Goal: Find specific page/section: Find specific page/section

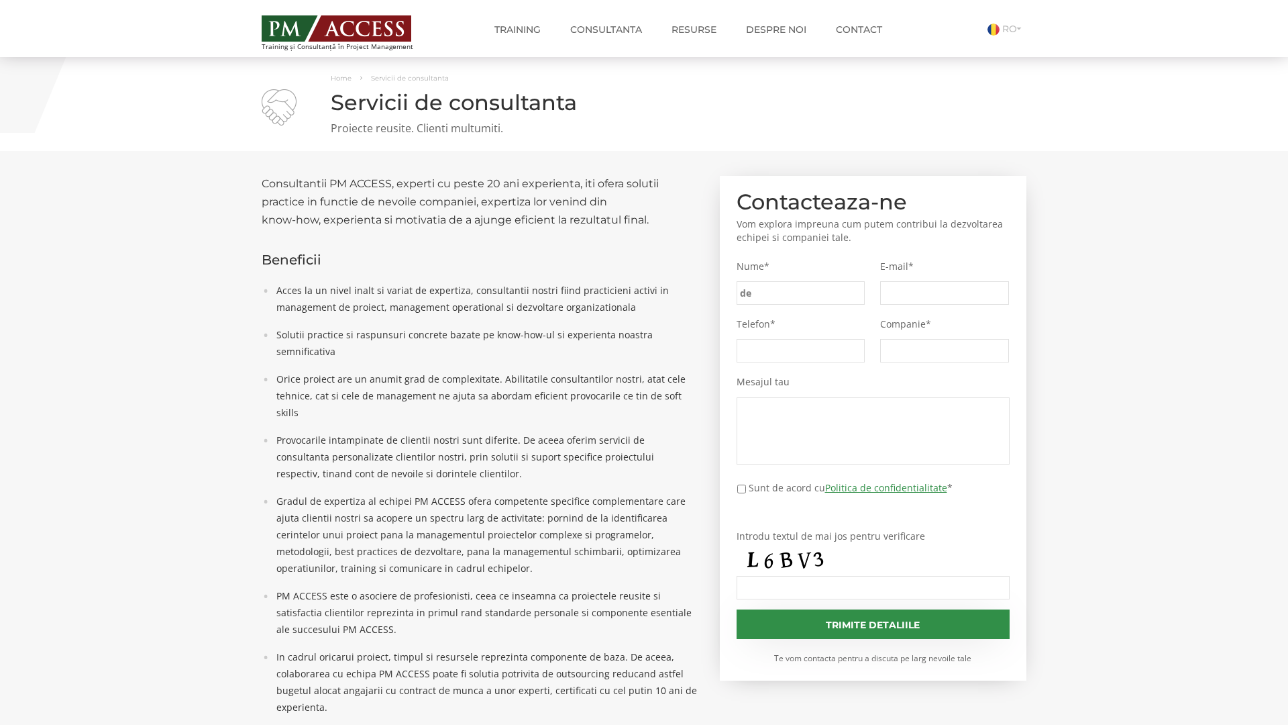
type input "de3"
type input "c68"
type input "e82"
type input "5cc"
